Goal: Contribute content

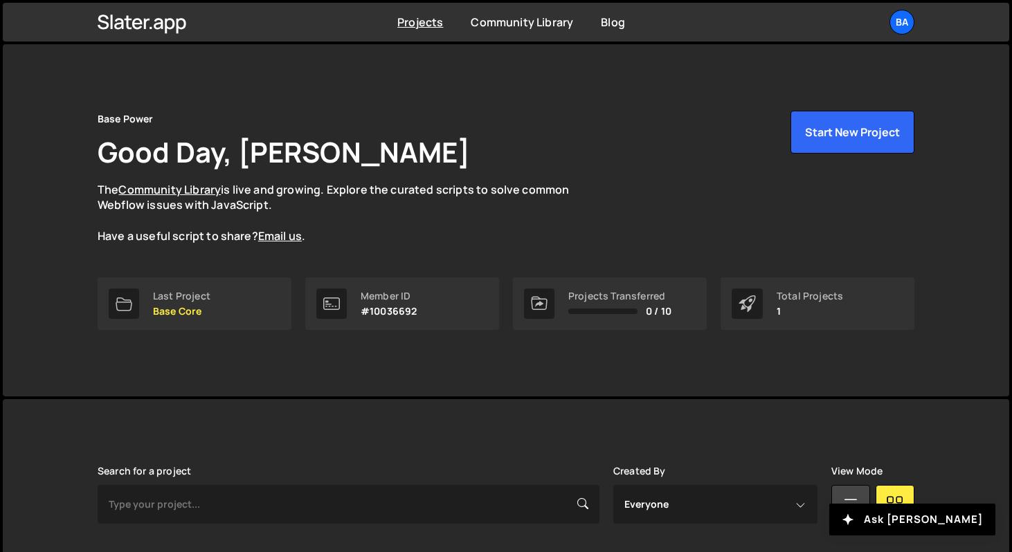
scroll to position [160, 0]
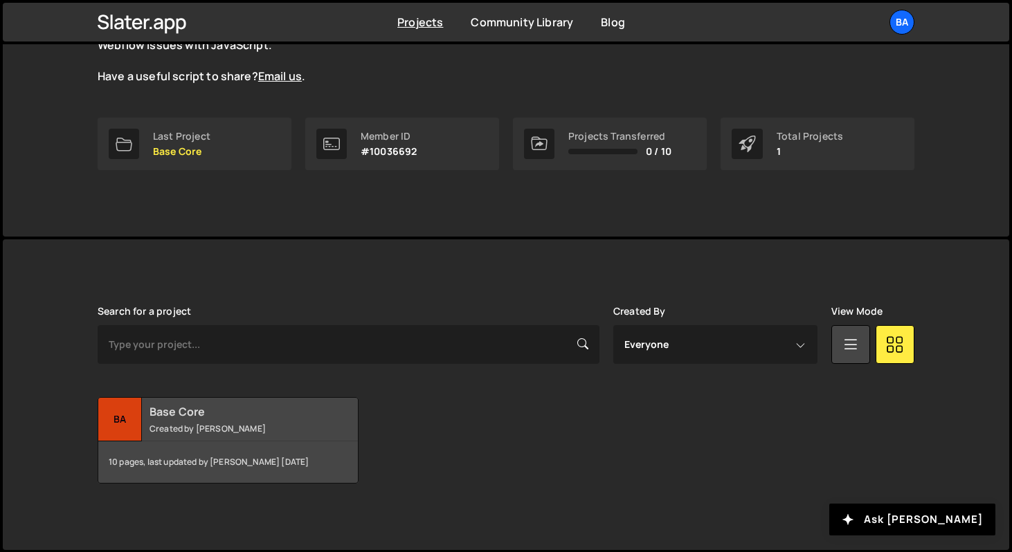
click at [121, 416] on div "Ba" at bounding box center [120, 420] width 44 height 44
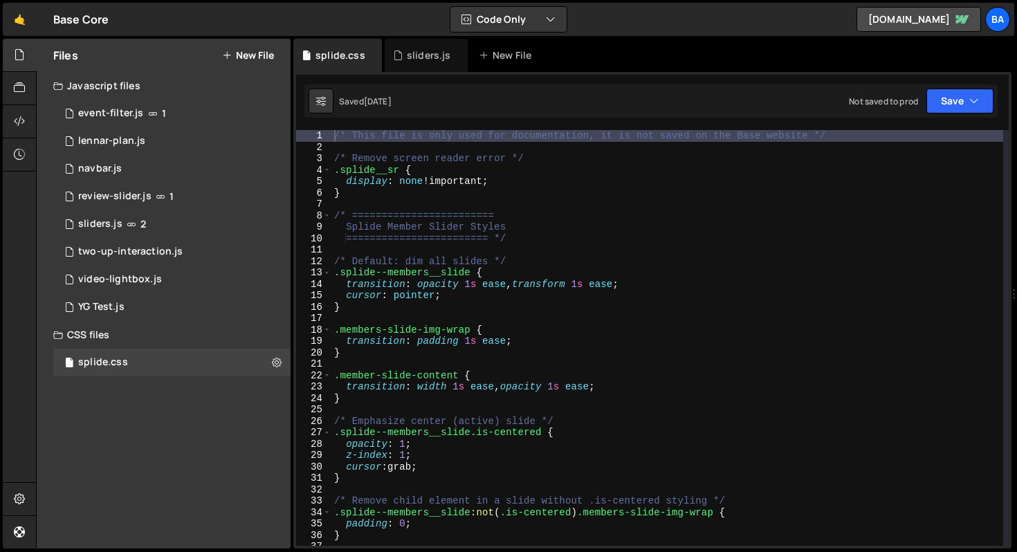
type textarea ".splide__sr {"
click at [619, 170] on div "/* This file is only used for documentation, it is not saved on the Base websit…" at bounding box center [668, 349] width 672 height 439
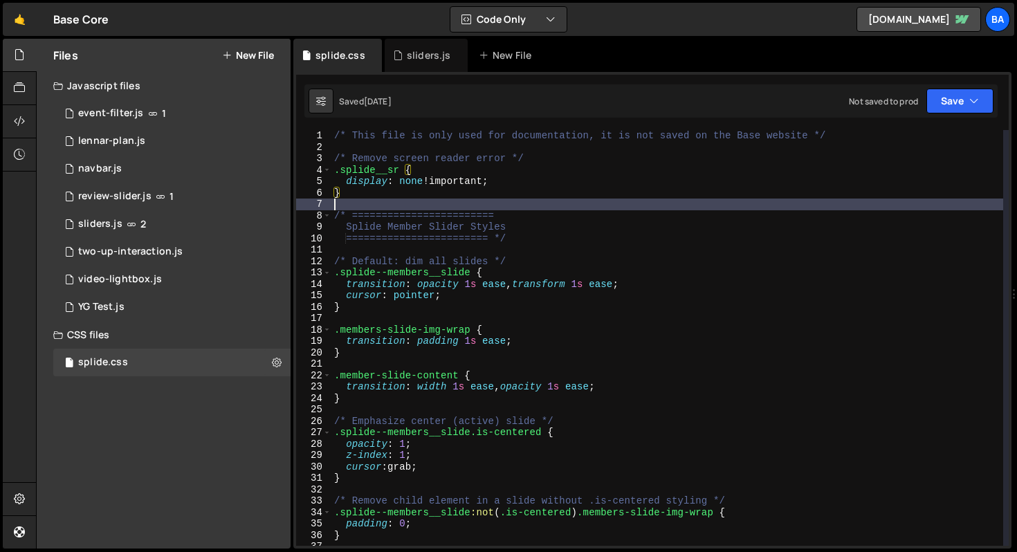
click at [651, 202] on div "/* This file is only used for documentation, it is not saved on the Base websit…" at bounding box center [668, 349] width 672 height 439
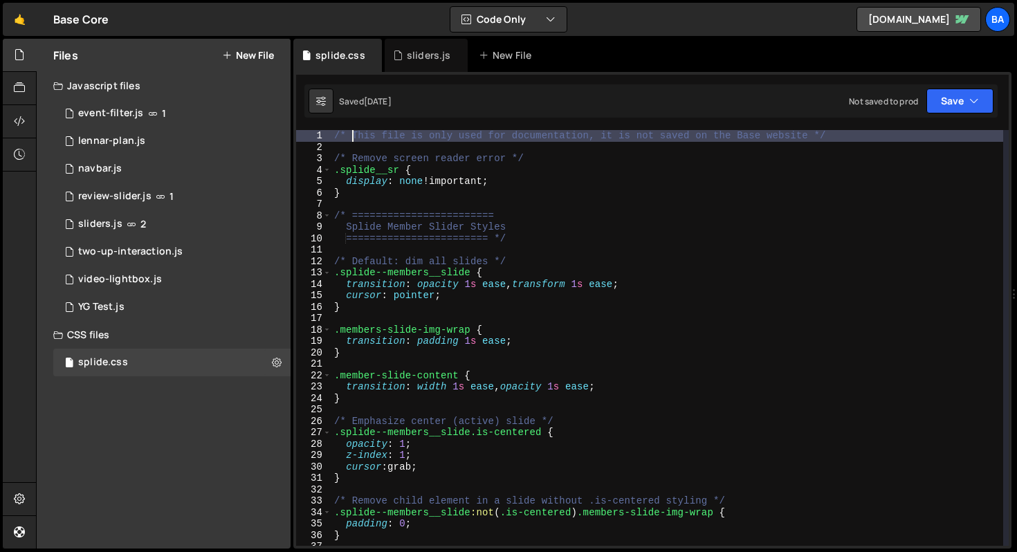
click at [351, 133] on div "/* This file is only used for documentation, it is not saved on the Base websit…" at bounding box center [668, 349] width 672 height 439
type textarea "/* This file is only used for documentation, it is not saved on the Base websit…"
click at [165, 225] on div "8 sliders.js 2" at bounding box center [171, 224] width 237 height 28
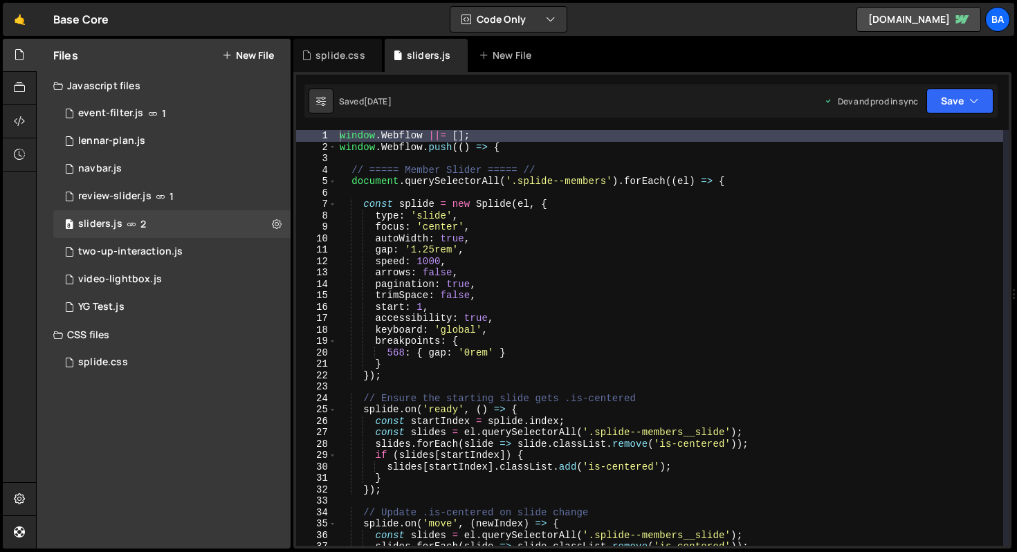
type textarea "document.querySelectorAll('.splide--members').forEach((el) => {"
click at [811, 185] on div "window . Webflow ||= [ ] ; window . Webflow . push (( ) => { // ===== Member Sl…" at bounding box center [670, 349] width 667 height 439
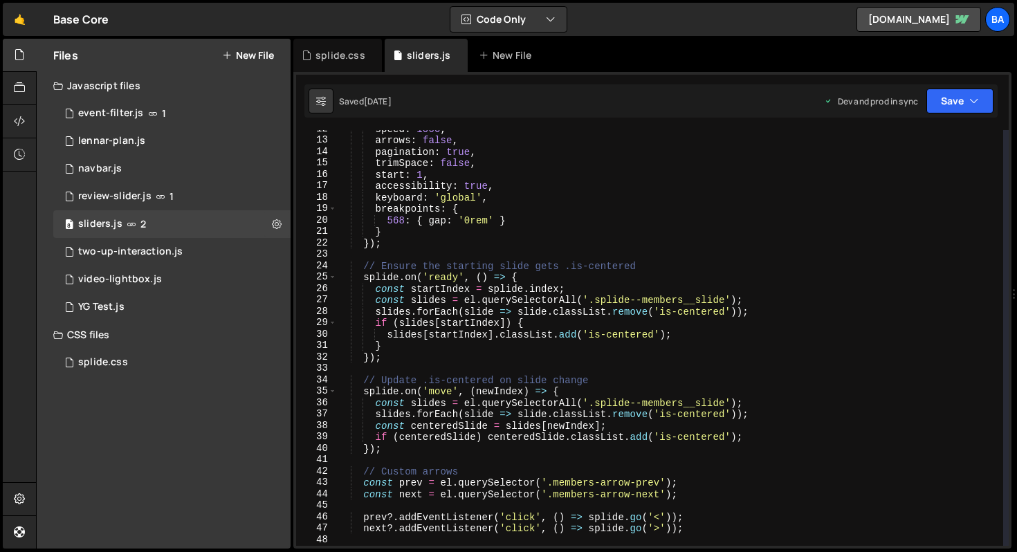
scroll to position [183, 0]
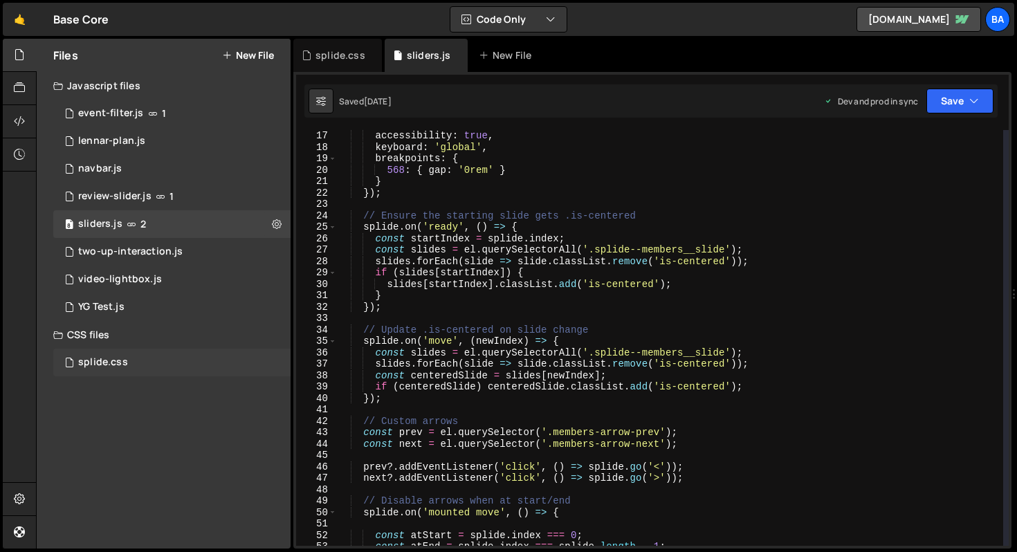
click at [138, 361] on div "splide.css 0" at bounding box center [171, 363] width 237 height 28
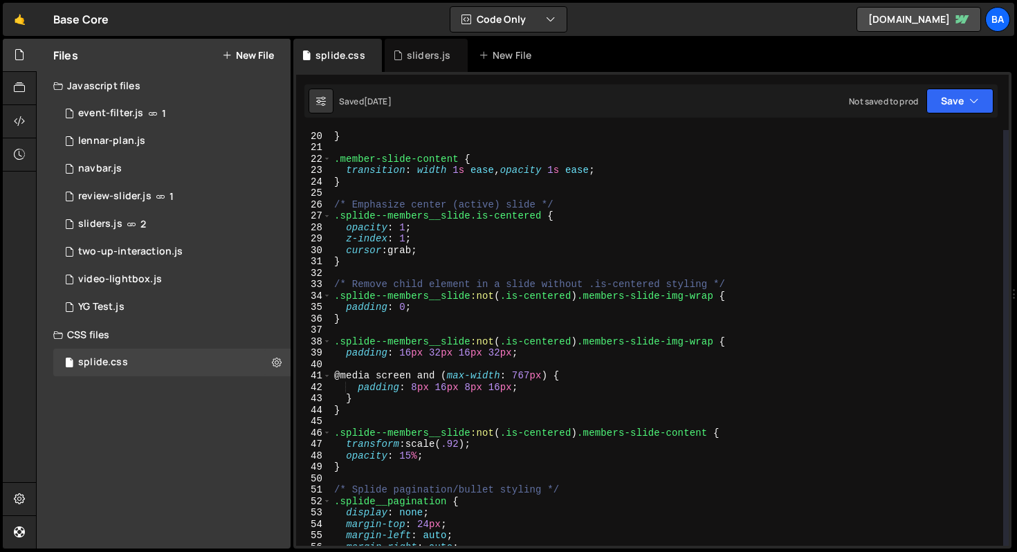
scroll to position [239, 0]
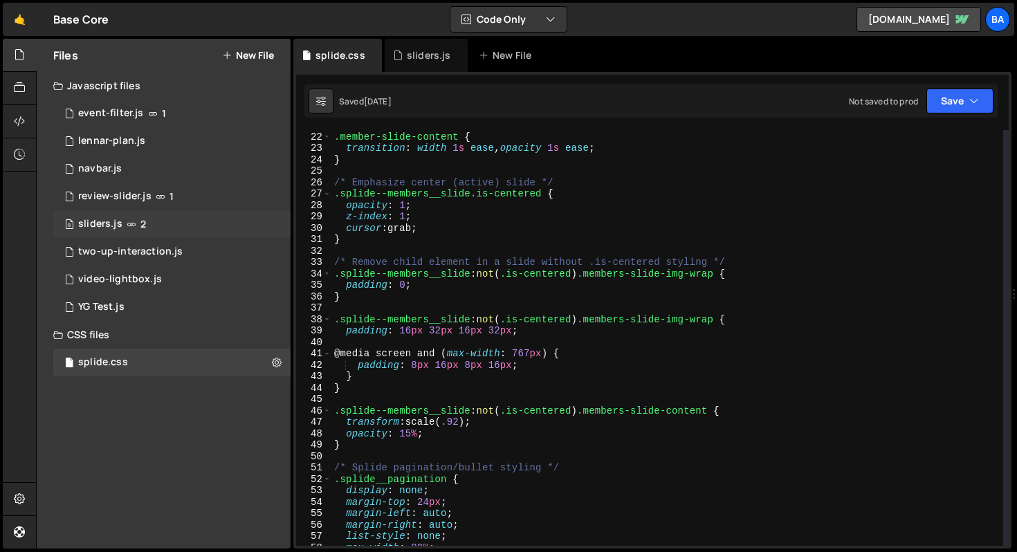
click at [153, 221] on div "8 sliders.js 2" at bounding box center [171, 224] width 237 height 28
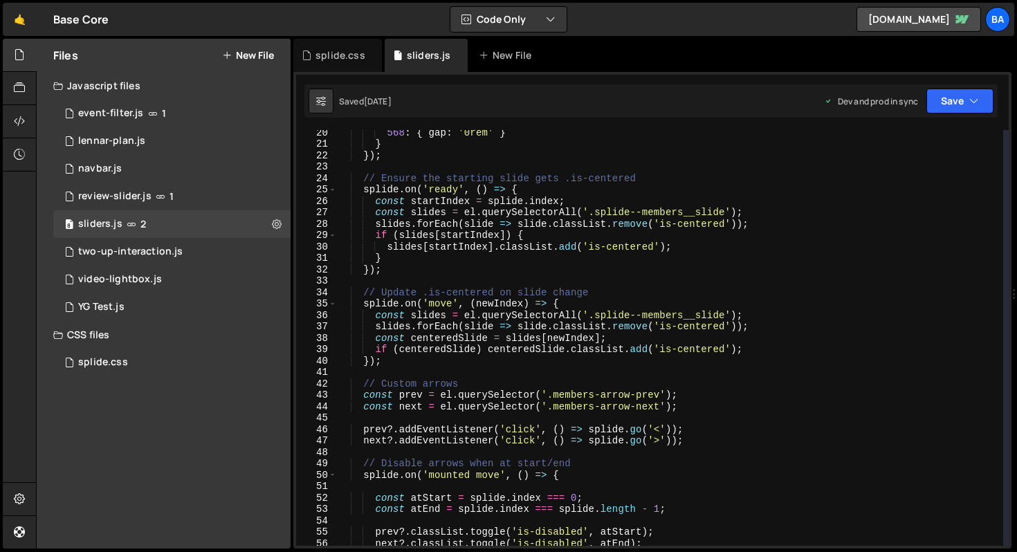
scroll to position [242, 0]
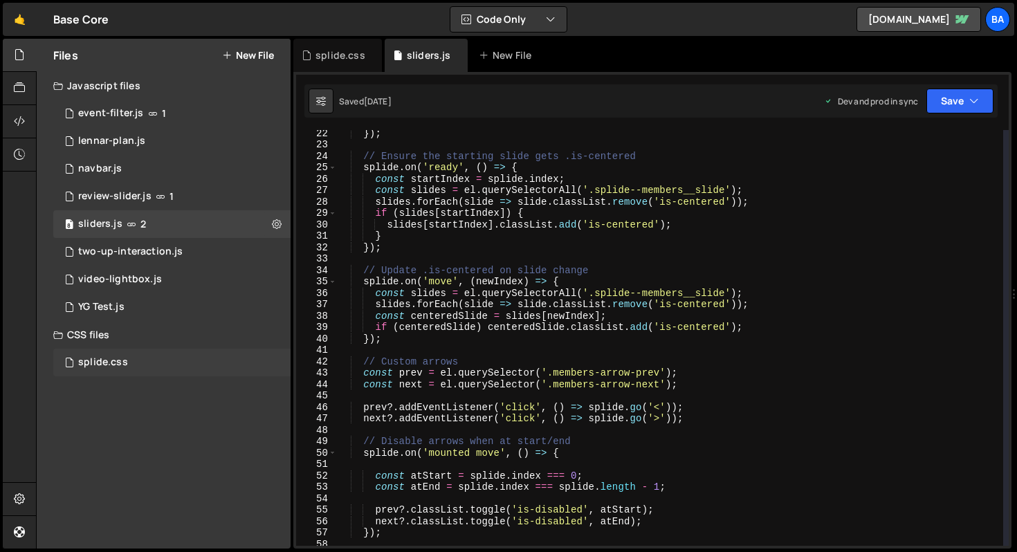
click at [173, 361] on div "splide.css 0" at bounding box center [171, 363] width 237 height 28
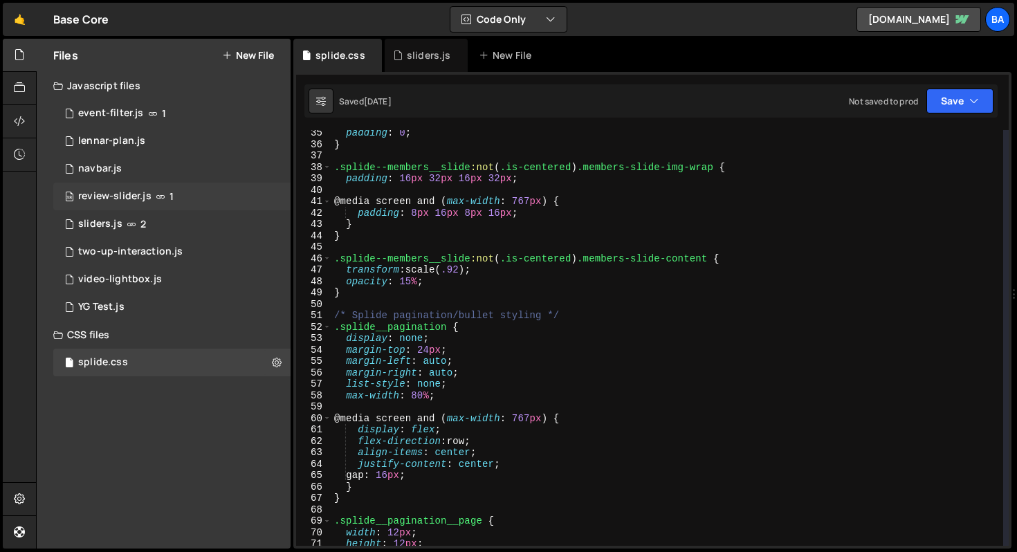
scroll to position [391, 0]
